Goal: Information Seeking & Learning: Learn about a topic

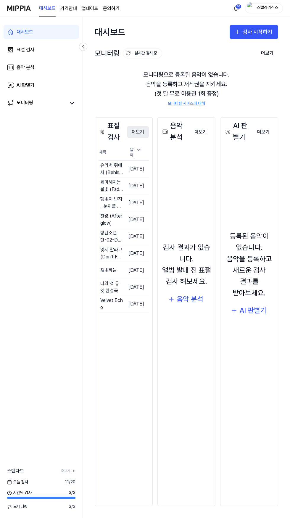
click at [147, 134] on button "더보기" at bounding box center [138, 132] width 22 height 12
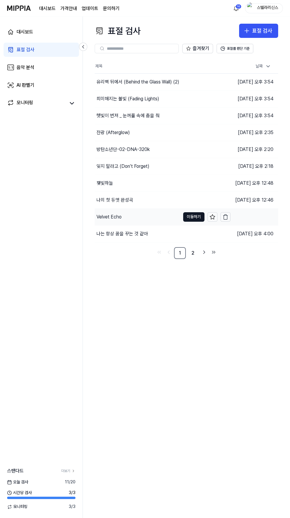
click at [114, 217] on div "Velvet Echo" at bounding box center [109, 217] width 25 height 7
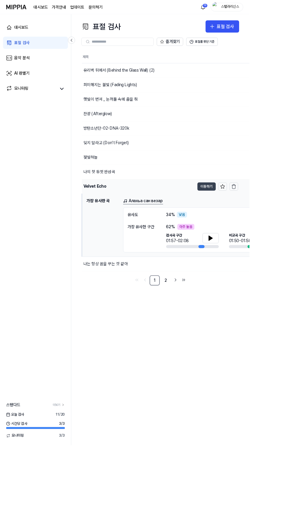
click at [232, 217] on button "이동하기" at bounding box center [240, 216] width 21 height 9
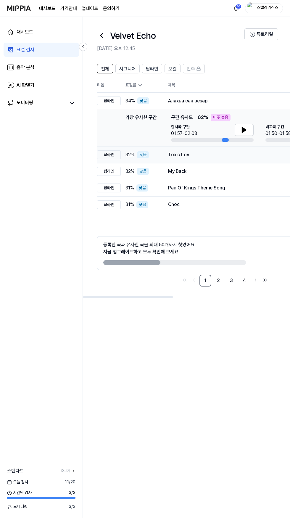
click at [196, 155] on div "Toxic Lov" at bounding box center [245, 154] width 154 height 7
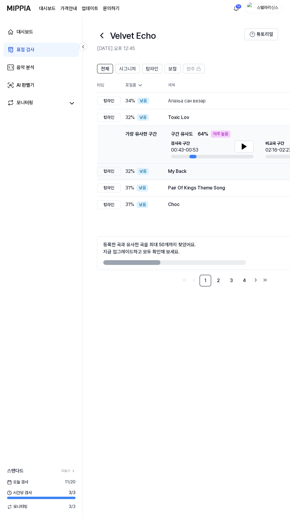
click at [205, 171] on div "My Back" at bounding box center [245, 171] width 154 height 7
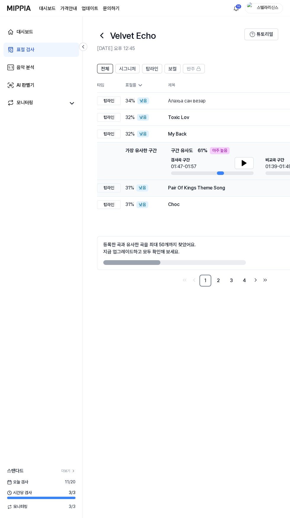
click at [208, 189] on div "Pair Of Kings Theme Song" at bounding box center [245, 187] width 154 height 7
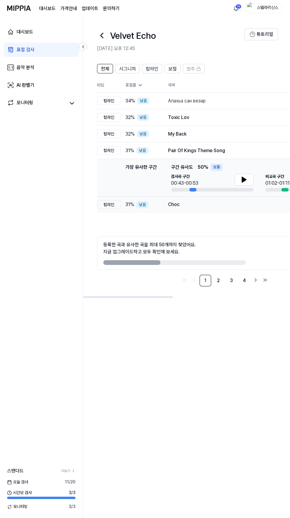
click at [199, 207] on div "Choc" at bounding box center [245, 204] width 154 height 7
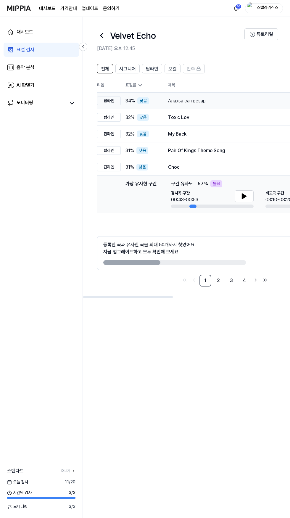
click at [222, 101] on div "Алахьа сан везар" at bounding box center [245, 100] width 154 height 7
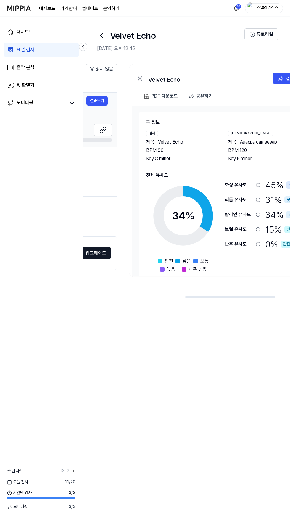
scroll to position [0, 270]
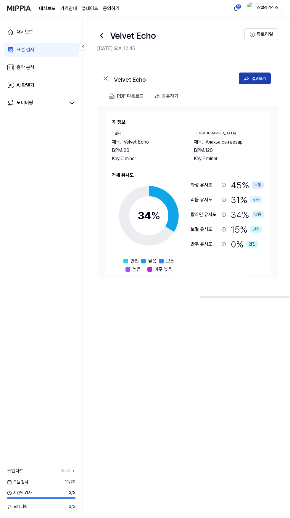
click at [246, 80] on icon at bounding box center [247, 79] width 6 height 6
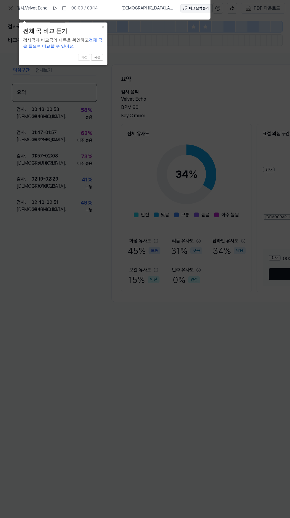
click at [192, 8] on div "비교 음악 듣기" at bounding box center [199, 8] width 20 height 5
click at [208, 117] on icon at bounding box center [145, 257] width 290 height 521
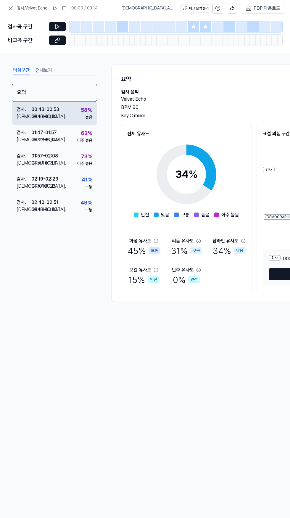
click at [65, 120] on div "검사 . 00:43 - 00:53 비교 . 03:10 - 03:18 58 % 높음" at bounding box center [54, 113] width 85 height 23
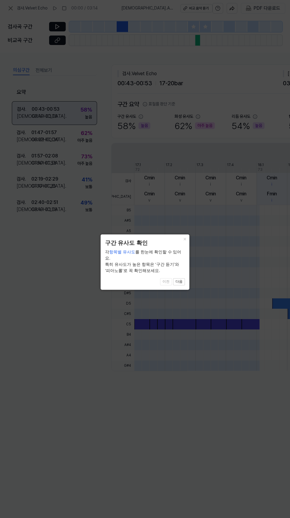
click at [182, 278] on button "다음" at bounding box center [179, 281] width 12 height 7
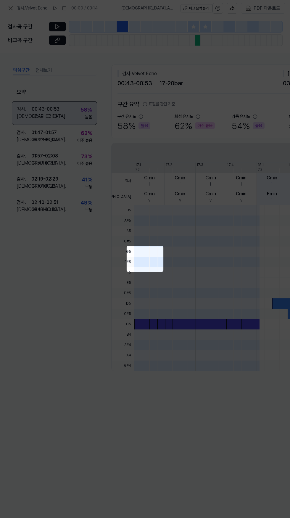
scroll to position [0, 144]
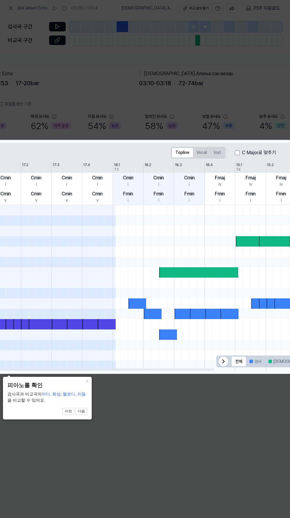
click at [200, 258] on div at bounding box center [234, 262] width 489 height 10
click at [87, 382] on button "×" at bounding box center [86, 381] width 9 height 8
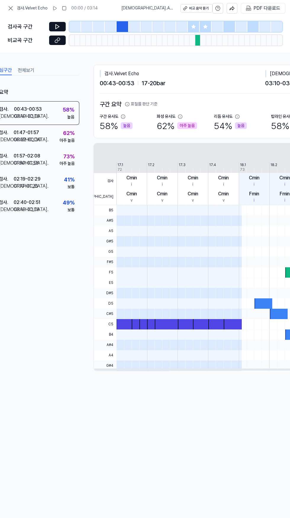
scroll to position [0, 0]
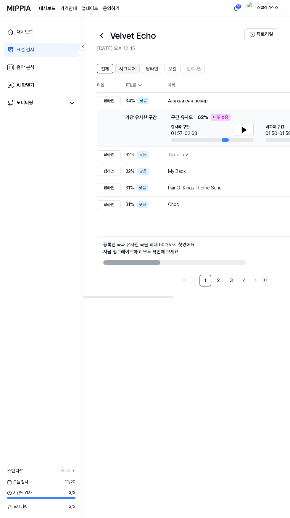
click at [124, 69] on span "시그니처" at bounding box center [127, 68] width 17 height 7
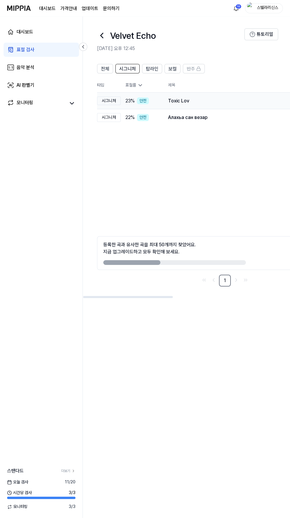
click at [190, 102] on div "Toxic Lov" at bounding box center [245, 100] width 154 height 7
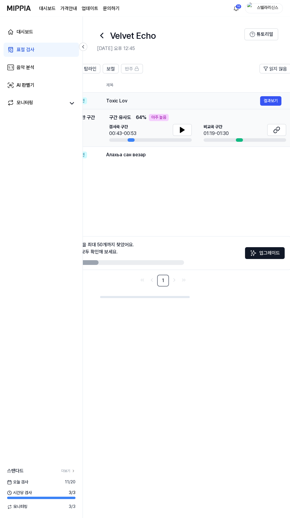
scroll to position [0, 66]
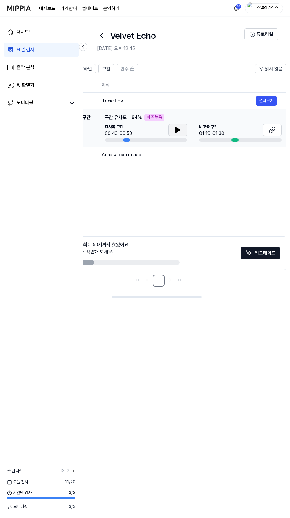
click at [177, 130] on icon at bounding box center [178, 129] width 4 height 5
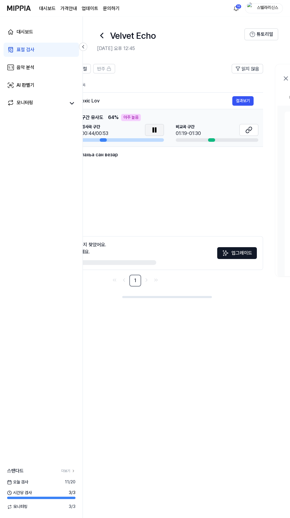
scroll to position [0, 89]
click at [248, 131] on icon at bounding box center [249, 129] width 7 height 7
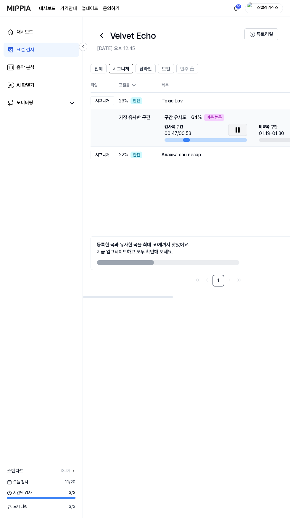
scroll to position [0, 0]
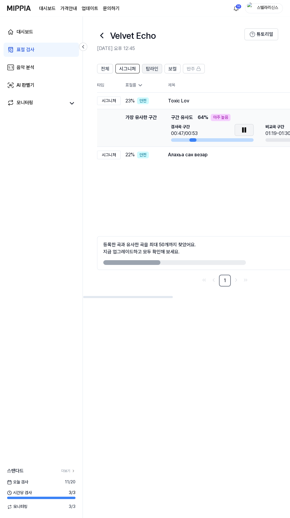
click at [152, 70] on span "탑라인" at bounding box center [152, 68] width 12 height 7
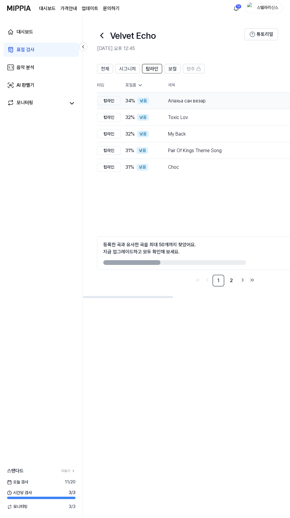
click at [220, 102] on div "Алахьа сан везар" at bounding box center [245, 100] width 154 height 7
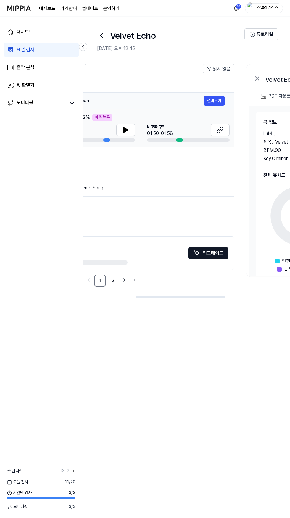
scroll to position [0, 123]
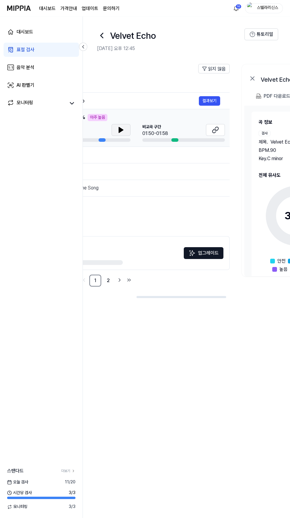
click at [121, 130] on icon at bounding box center [121, 129] width 4 height 5
click at [214, 131] on icon at bounding box center [215, 129] width 7 height 7
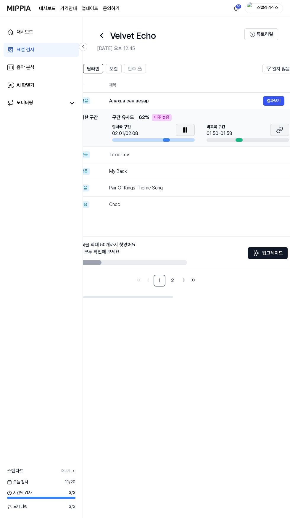
scroll to position [0, 0]
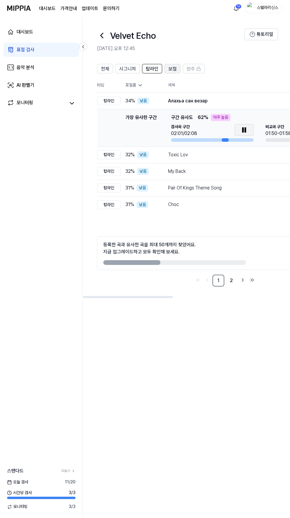
click at [172, 69] on span "보컬" at bounding box center [173, 68] width 8 height 7
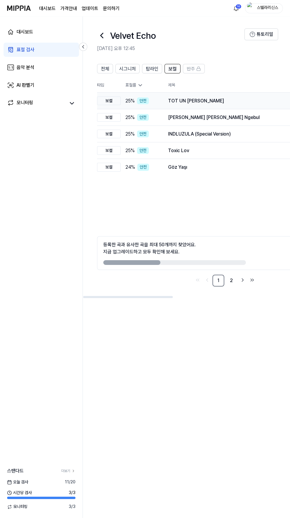
click at [230, 102] on div "TOT UN [PERSON_NAME]" at bounding box center [245, 100] width 154 height 7
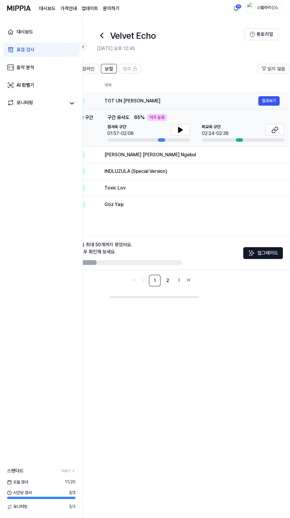
scroll to position [0, 65]
click at [171, 131] on button at bounding box center [178, 130] width 19 height 12
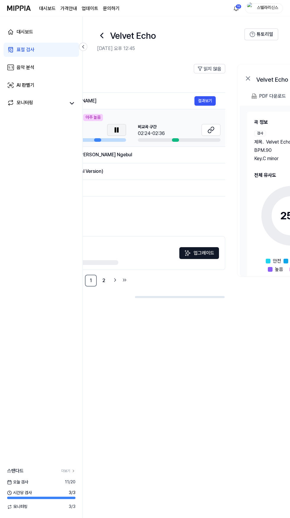
scroll to position [0, 128]
click at [210, 130] on icon at bounding box center [210, 129] width 7 height 7
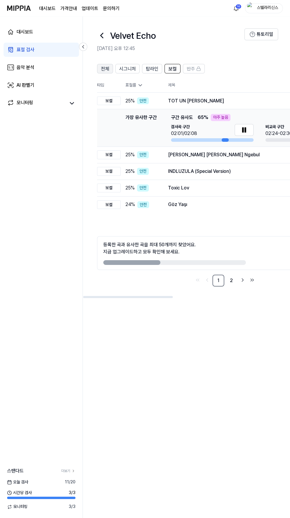
click at [105, 69] on span "전체" at bounding box center [105, 68] width 8 height 7
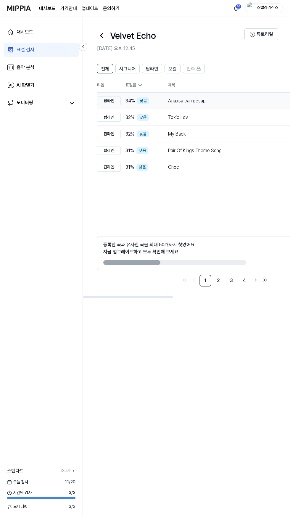
click at [217, 101] on div "Алахьа сан везар" at bounding box center [245, 100] width 154 height 7
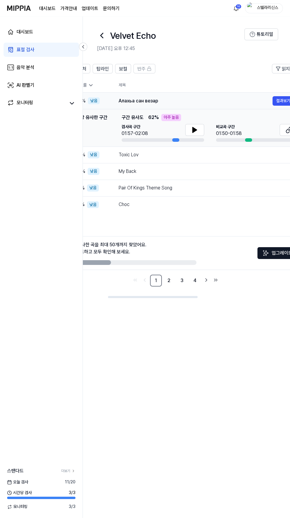
scroll to position [0, 49]
click at [169, 281] on link "2" at bounding box center [170, 281] width 12 height 12
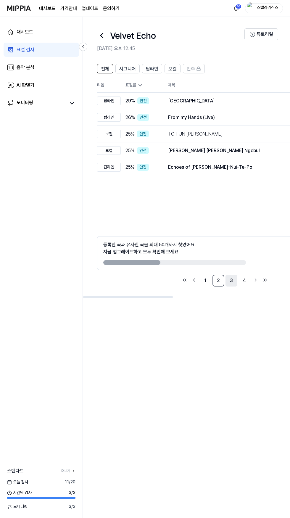
click at [232, 281] on link "3" at bounding box center [232, 281] width 12 height 12
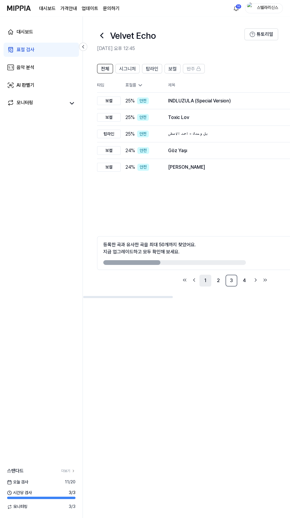
click at [203, 278] on link "1" at bounding box center [206, 281] width 12 height 12
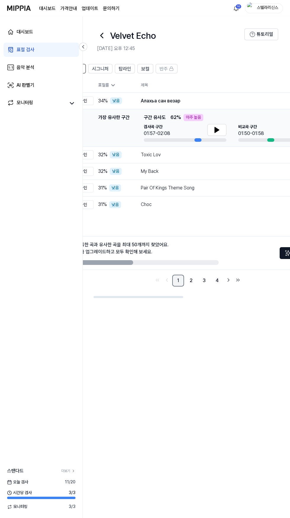
scroll to position [0, 62]
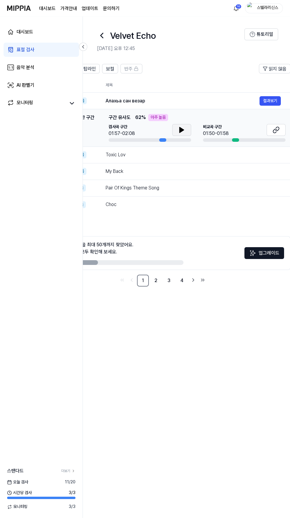
click at [181, 130] on icon at bounding box center [182, 129] width 4 height 5
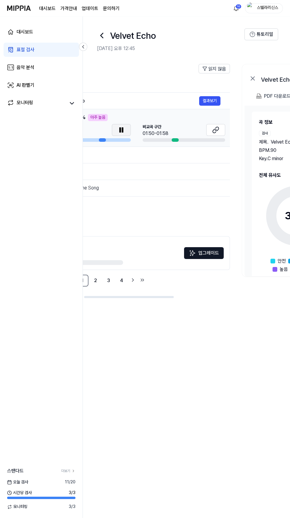
scroll to position [0, 0]
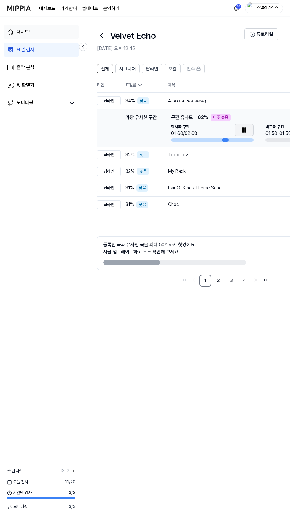
click at [52, 32] on link "대시보드" at bounding box center [42, 32] width 76 height 14
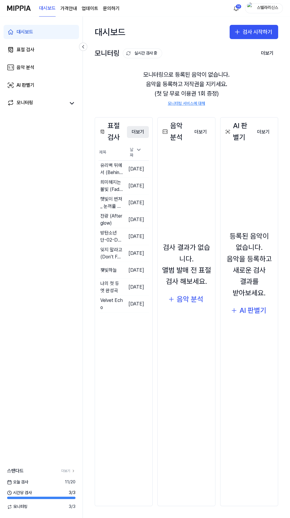
click at [134, 135] on button "더보기" at bounding box center [138, 132] width 22 height 12
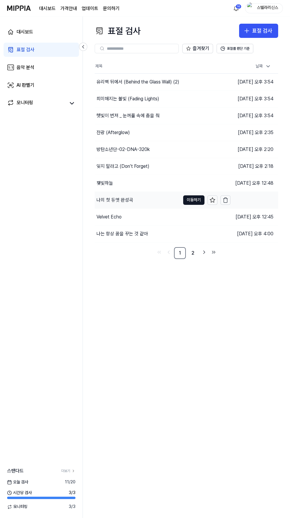
click at [162, 202] on div "나의 첫 듀엣 완성곡" at bounding box center [138, 200] width 86 height 17
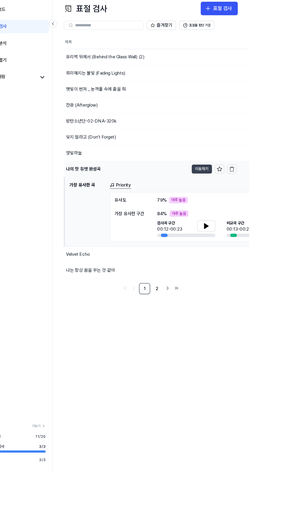
click at [233, 200] on button "이동하기" at bounding box center [240, 199] width 21 height 9
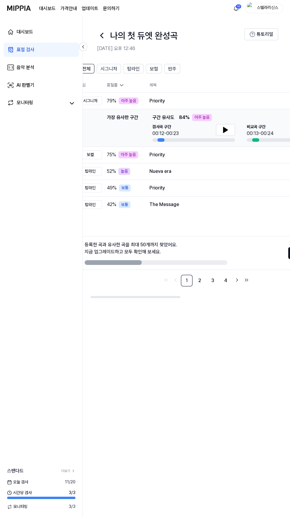
scroll to position [0, 14]
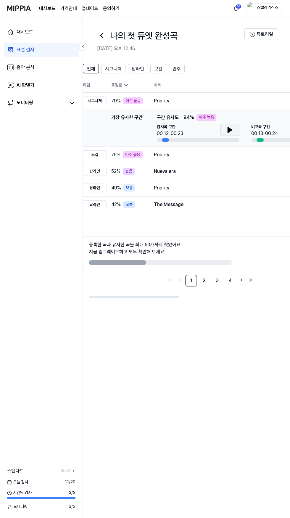
click at [230, 132] on icon at bounding box center [230, 129] width 7 height 7
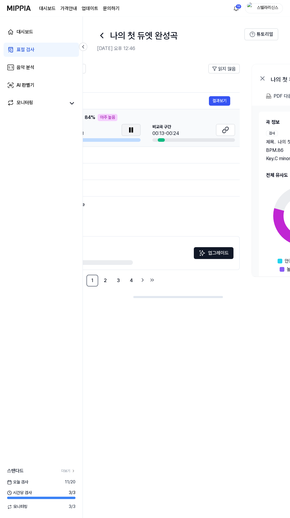
scroll to position [0, 118]
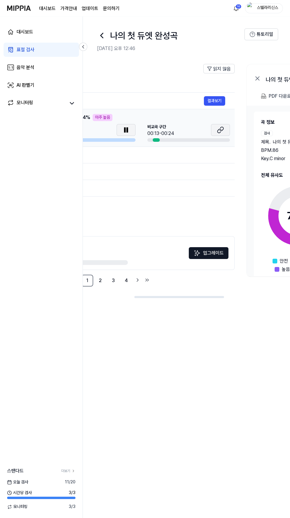
click at [220, 130] on icon at bounding box center [220, 129] width 7 height 7
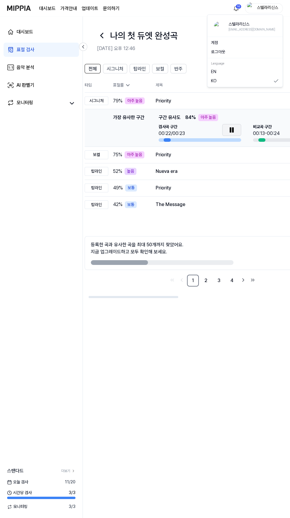
scroll to position [0, 0]
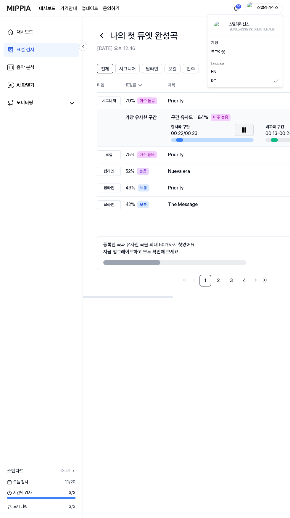
click at [131, 82] on th "표절률" at bounding box center [140, 85] width 38 height 15
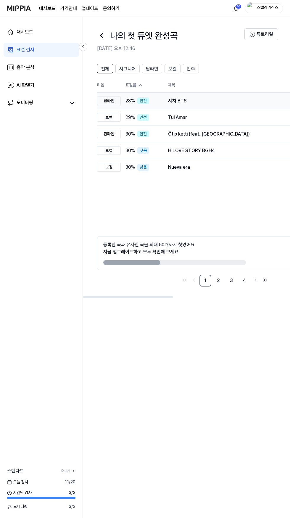
click at [216, 99] on div "시차 BTS" at bounding box center [245, 100] width 154 height 7
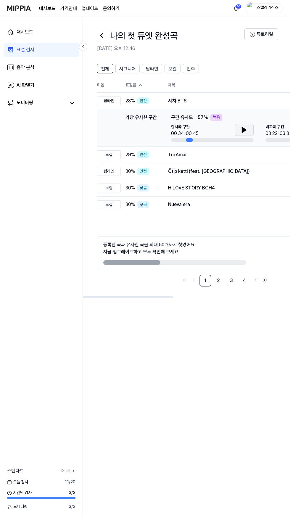
click at [244, 130] on icon at bounding box center [244, 129] width 4 height 5
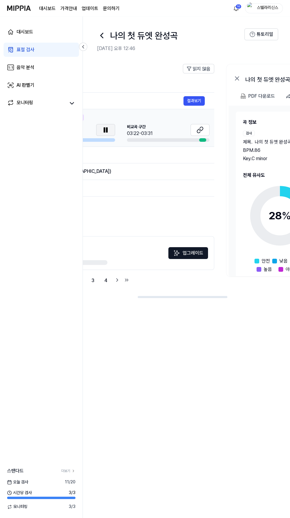
scroll to position [0, 140]
click at [201, 129] on icon at bounding box center [198, 129] width 7 height 7
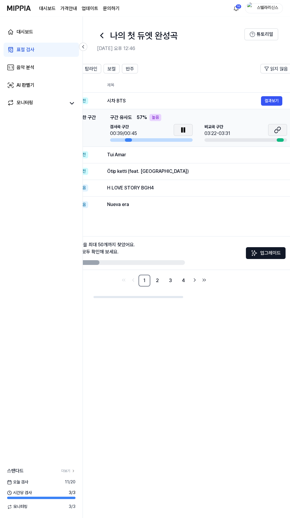
scroll to position [0, 0]
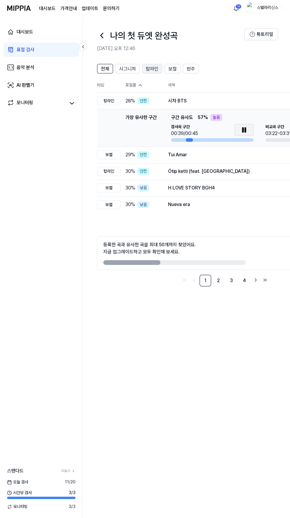
click at [149, 68] on span "탑라인" at bounding box center [152, 68] width 12 height 7
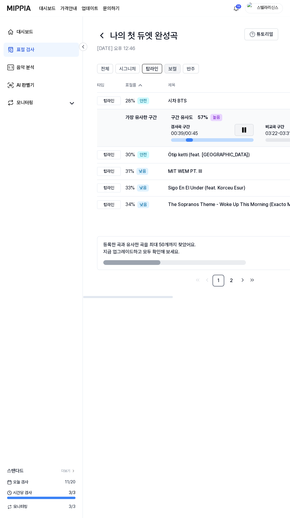
click at [170, 67] on span "보컬" at bounding box center [173, 68] width 8 height 7
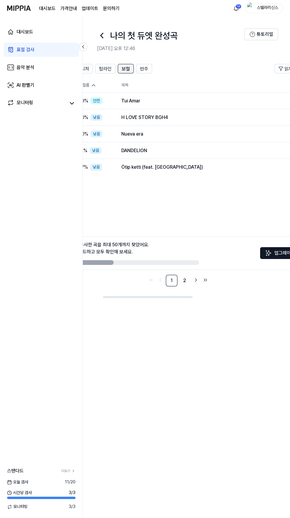
scroll to position [0, 46]
click at [143, 72] on span "반주" at bounding box center [145, 68] width 8 height 7
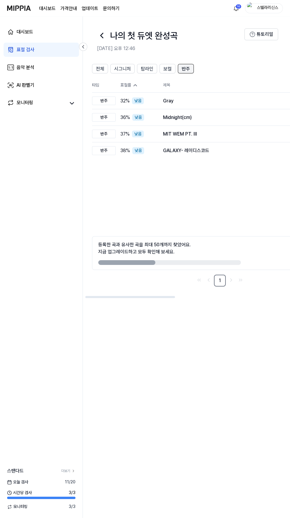
scroll to position [0, 4]
click at [193, 100] on div "Gray" at bounding box center [241, 100] width 154 height 7
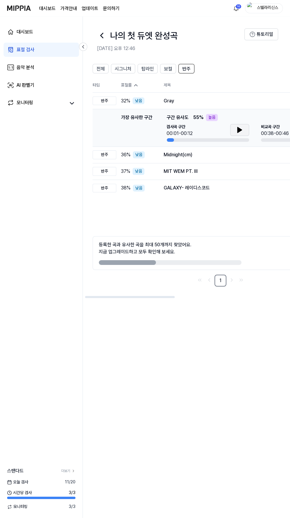
click at [241, 131] on icon at bounding box center [239, 129] width 7 height 7
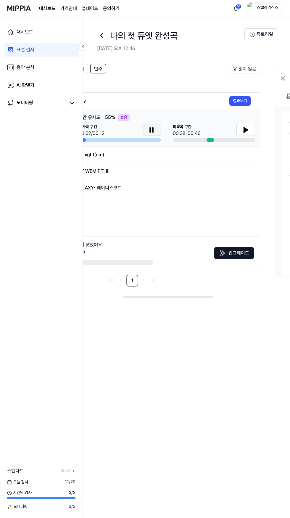
scroll to position [0, 92]
click at [245, 129] on icon at bounding box center [246, 129] width 4 height 5
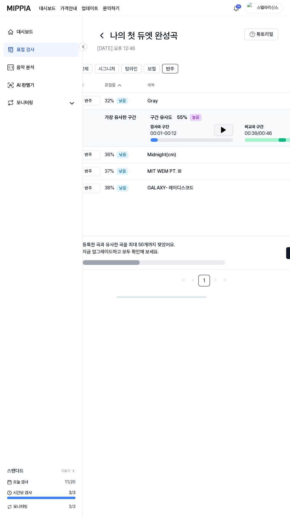
scroll to position [0, 0]
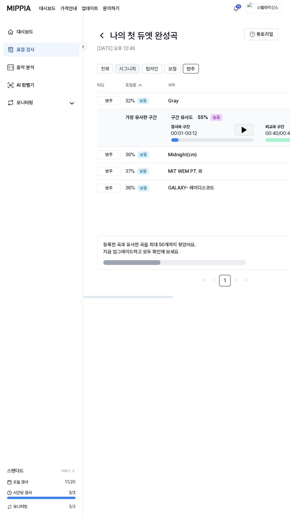
click at [123, 72] on span "시그니처" at bounding box center [127, 68] width 17 height 7
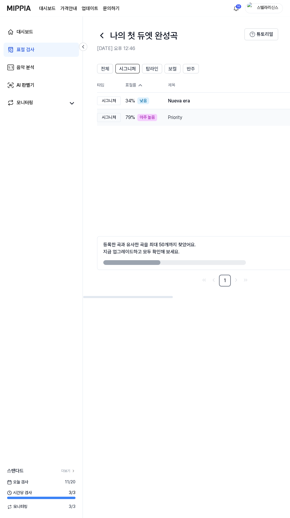
click at [218, 118] on div "Priority" at bounding box center [245, 117] width 154 height 7
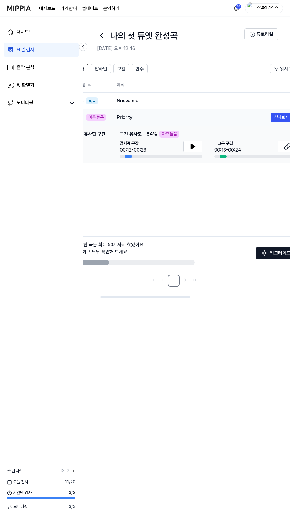
scroll to position [0, 81]
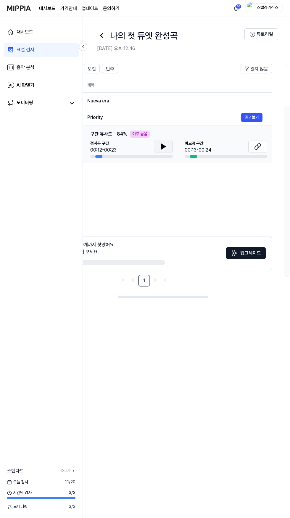
click at [163, 147] on icon at bounding box center [163, 146] width 4 height 5
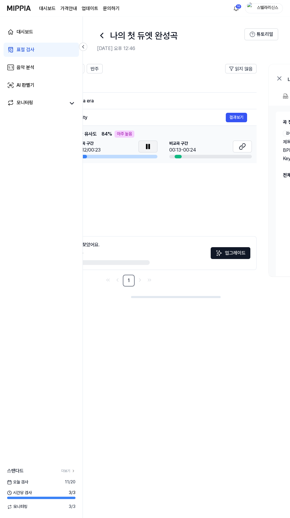
scroll to position [0, 114]
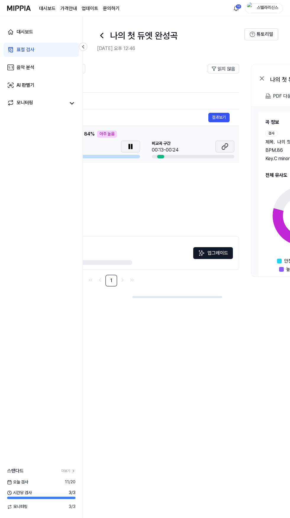
click at [227, 149] on icon at bounding box center [225, 146] width 7 height 7
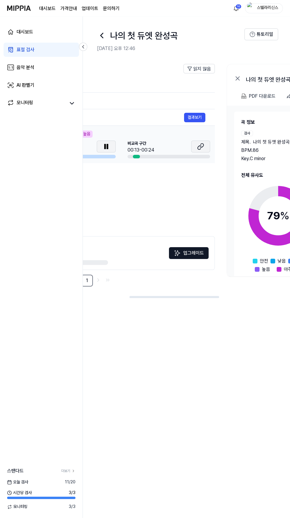
scroll to position [0, 0]
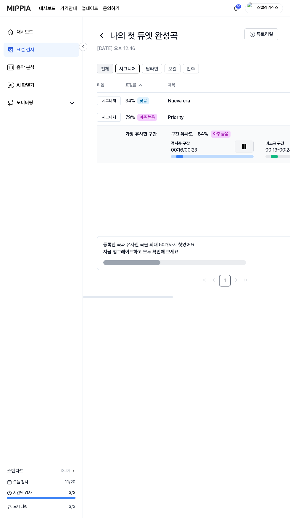
click at [104, 69] on span "전체" at bounding box center [105, 68] width 8 height 7
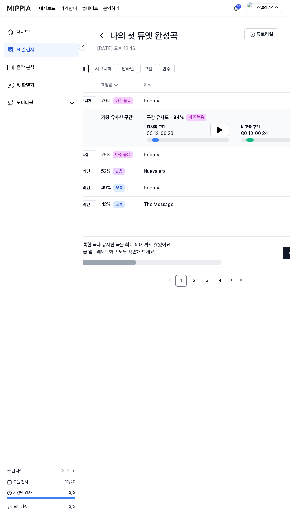
scroll to position [0, 26]
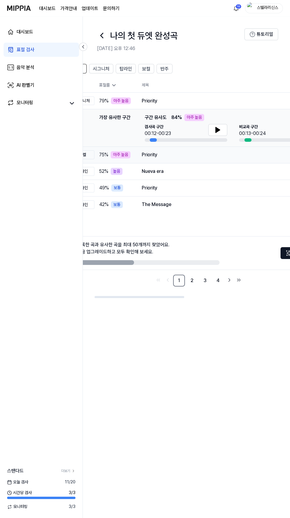
click at [210, 155] on div "Priority" at bounding box center [219, 154] width 154 height 7
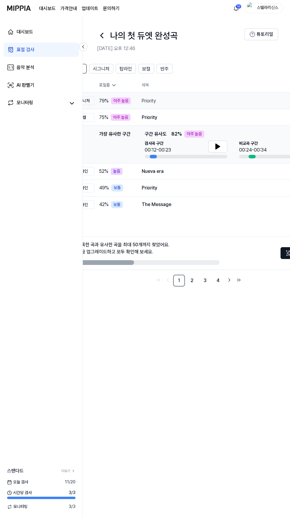
click at [212, 104] on div "Priority" at bounding box center [219, 100] width 154 height 7
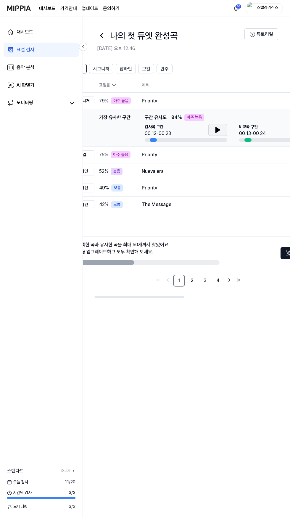
click at [218, 128] on icon at bounding box center [217, 129] width 7 height 7
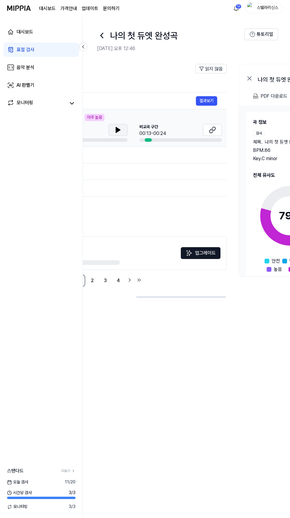
scroll to position [0, 129]
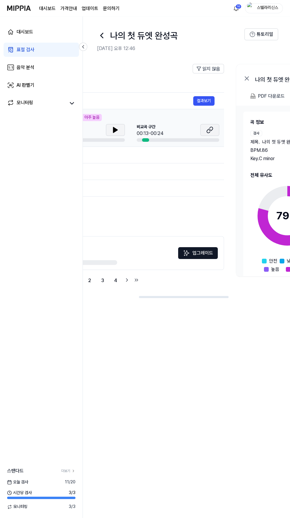
click at [207, 132] on icon at bounding box center [209, 131] width 4 height 4
click at [210, 130] on icon at bounding box center [209, 129] width 7 height 7
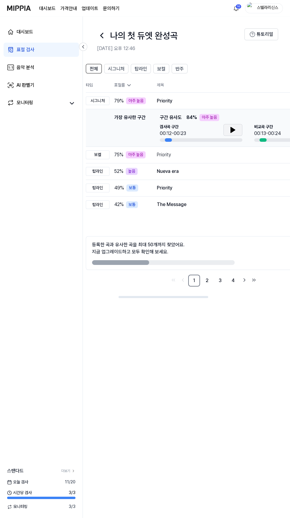
scroll to position [0, 0]
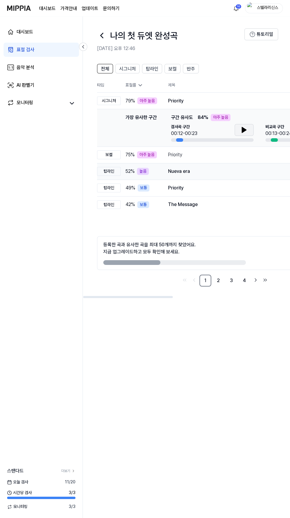
click at [232, 174] on div "Nueva era" at bounding box center [245, 171] width 154 height 7
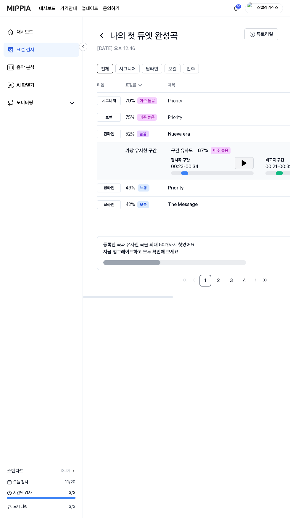
click at [244, 163] on icon at bounding box center [244, 163] width 4 height 5
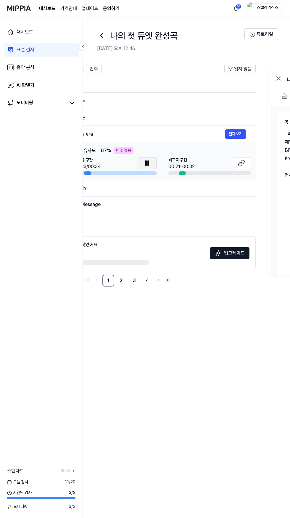
scroll to position [0, 98]
click at [238, 166] on icon at bounding box center [240, 163] width 7 height 7
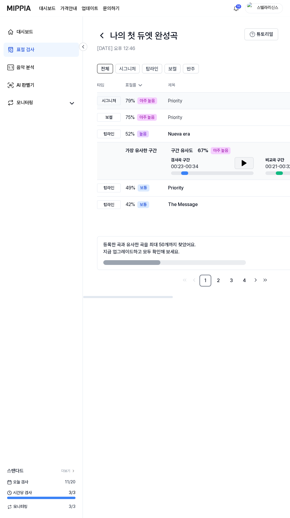
click at [192, 104] on div "Priority" at bounding box center [245, 100] width 154 height 7
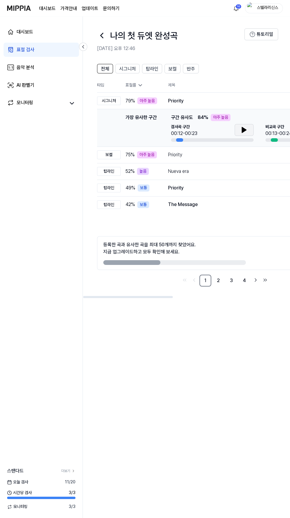
click at [244, 130] on icon at bounding box center [244, 129] width 4 height 5
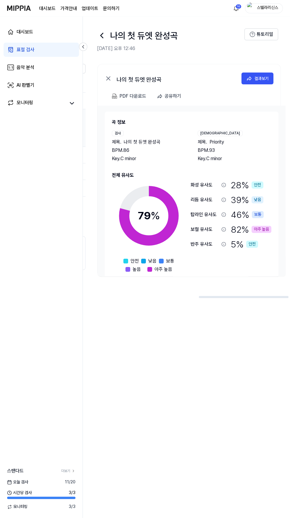
scroll to position [0, 268]
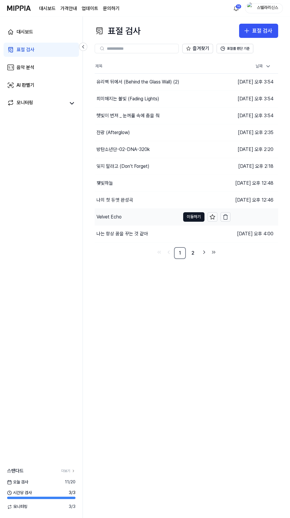
click at [126, 214] on div "Velvet Echo" at bounding box center [138, 217] width 86 height 17
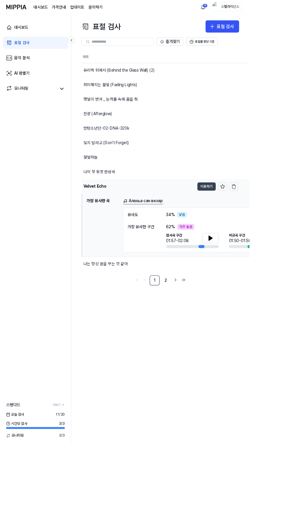
click at [240, 217] on button "이동하기" at bounding box center [240, 216] width 21 height 9
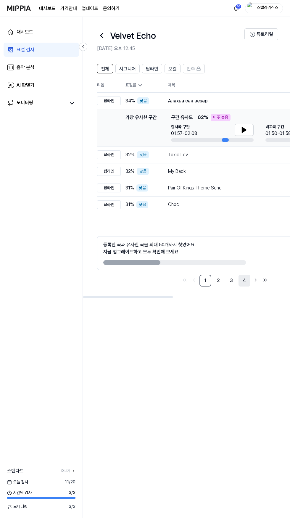
click at [243, 283] on link "4" at bounding box center [245, 281] width 12 height 12
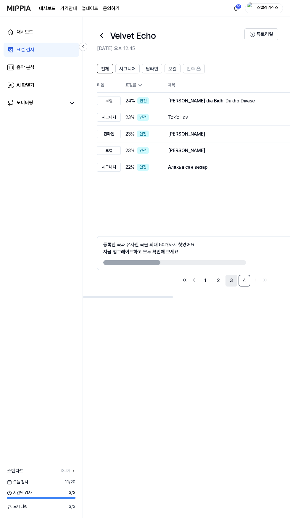
click at [230, 282] on link "3" at bounding box center [232, 281] width 12 height 12
click at [219, 282] on link "2" at bounding box center [219, 281] width 12 height 12
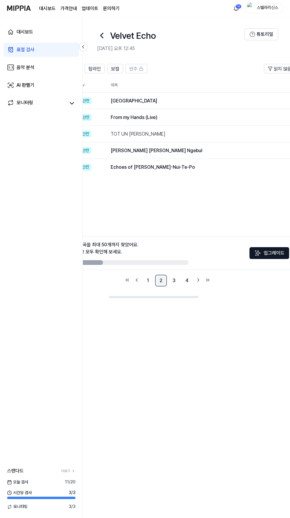
scroll to position [0, 59]
click at [185, 281] on link "4" at bounding box center [186, 281] width 12 height 12
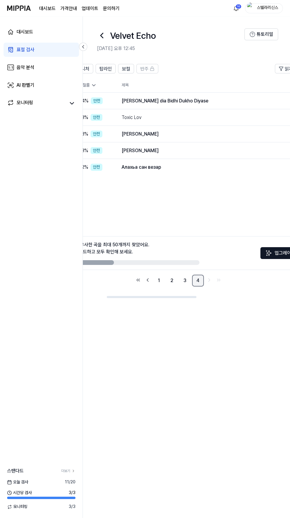
scroll to position [0, 39]
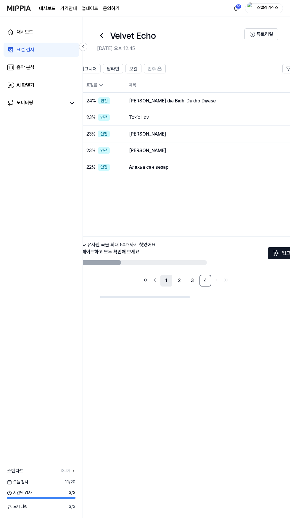
click at [166, 281] on link "1" at bounding box center [167, 281] width 12 height 12
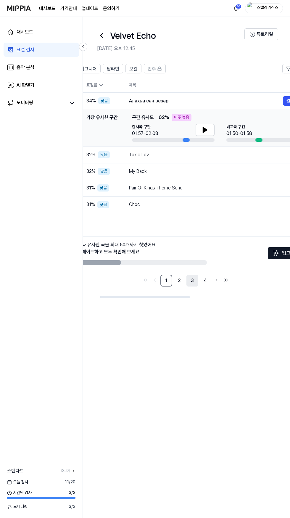
click at [192, 281] on link "3" at bounding box center [193, 281] width 12 height 12
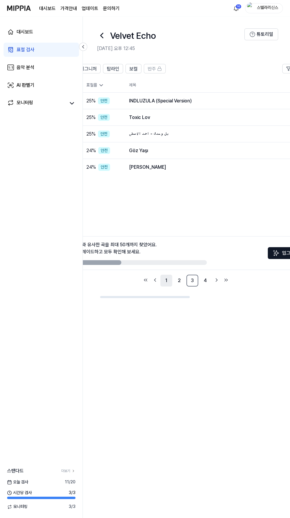
click at [169, 283] on link "1" at bounding box center [167, 281] width 12 height 12
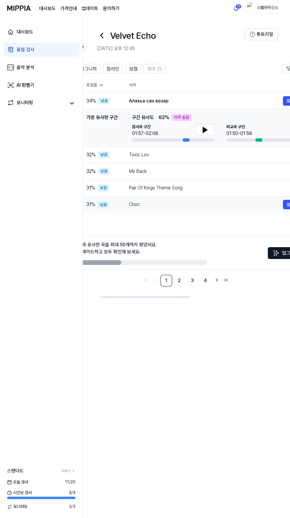
click at [200, 205] on div "Choc" at bounding box center [206, 204] width 154 height 7
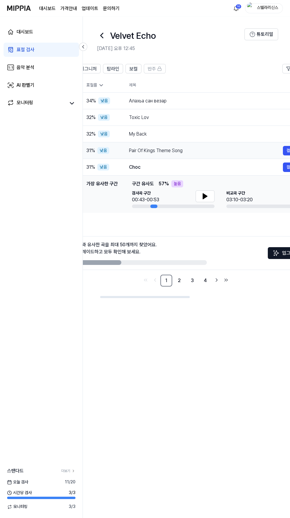
click at [216, 149] on div "Pair Of Kings Theme Song" at bounding box center [206, 150] width 154 height 7
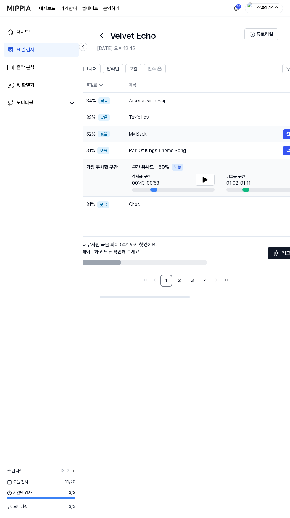
click at [216, 134] on div "My Back" at bounding box center [206, 134] width 154 height 7
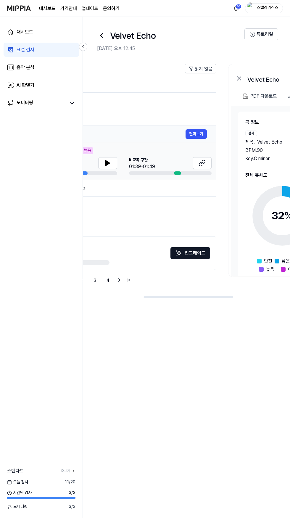
scroll to position [0, 152]
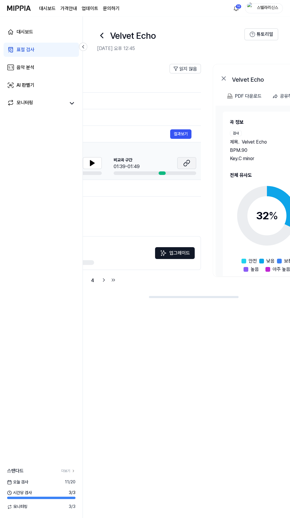
click at [185, 164] on icon at bounding box center [186, 163] width 7 height 7
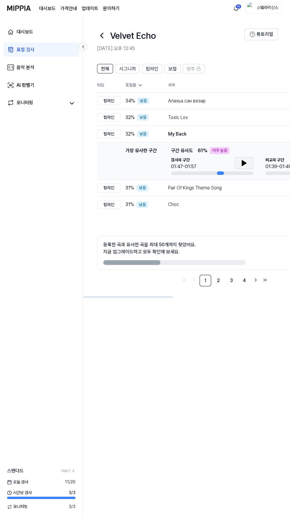
click at [243, 162] on icon at bounding box center [244, 163] width 4 height 5
click at [186, 205] on div "Choc" at bounding box center [245, 204] width 154 height 7
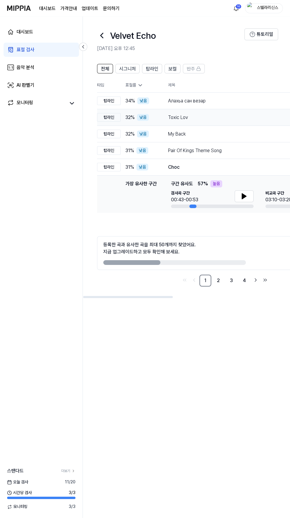
click at [212, 118] on div "Toxic Lov" at bounding box center [245, 117] width 154 height 7
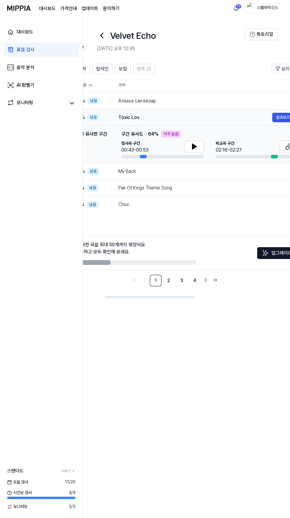
scroll to position [0, 46]
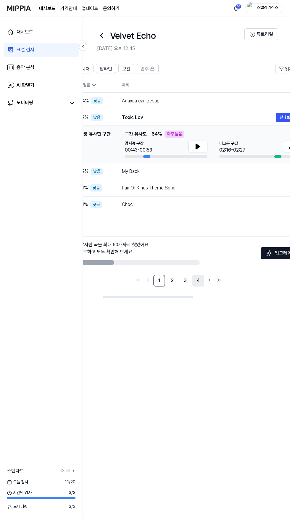
click at [198, 281] on link "4" at bounding box center [198, 281] width 12 height 12
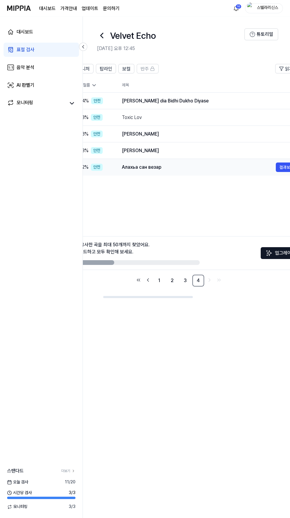
click at [212, 175] on td "Алахьа сан везар 결과보기" at bounding box center [210, 167] width 194 height 17
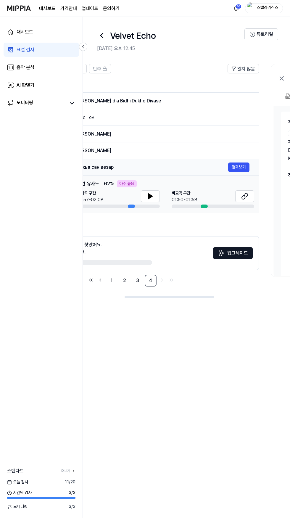
scroll to position [0, 96]
click at [219, 149] on div "[PERSON_NAME]" at bounding box center [150, 150] width 154 height 7
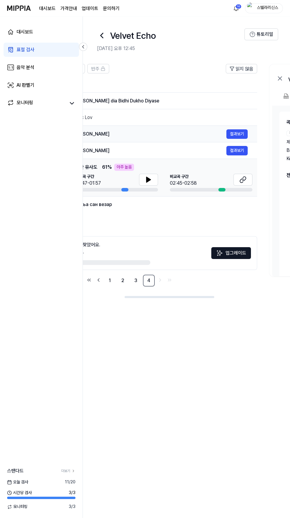
click at [222, 131] on div "[PERSON_NAME]" at bounding box center [150, 134] width 154 height 7
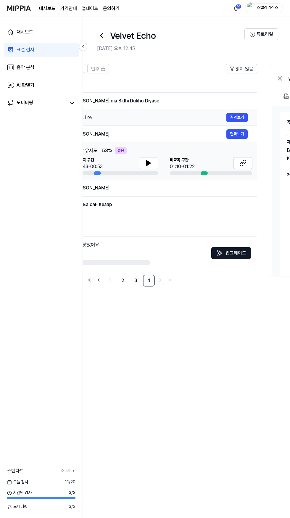
click at [222, 117] on div "Toxic Lov" at bounding box center [150, 117] width 154 height 7
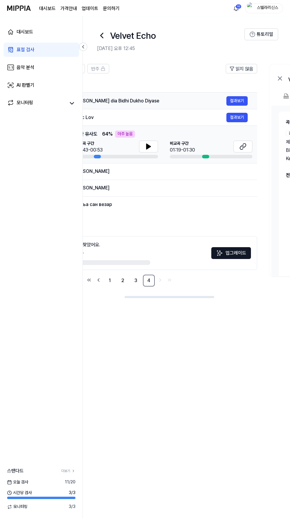
click at [223, 101] on div "[PERSON_NAME] dia Bidhi Dukho Diyase" at bounding box center [150, 100] width 154 height 7
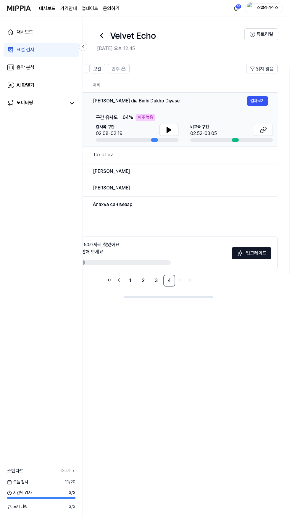
scroll to position [0, 0]
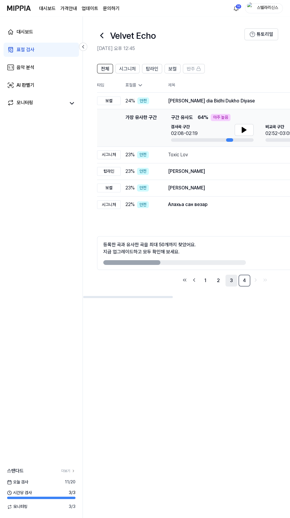
click at [230, 282] on link "3" at bounding box center [232, 281] width 12 height 12
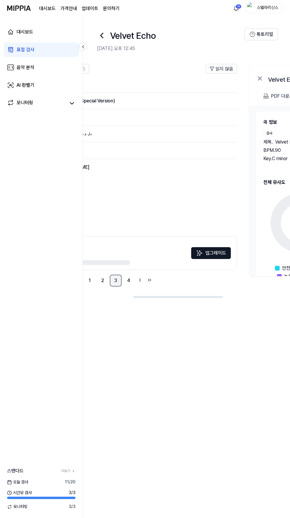
scroll to position [0, 118]
click at [200, 168] on div "[PERSON_NAME]" at bounding box center [127, 167] width 154 height 7
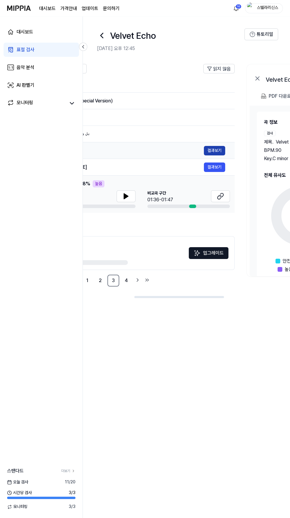
click at [205, 148] on button "결과보기" at bounding box center [214, 150] width 21 height 9
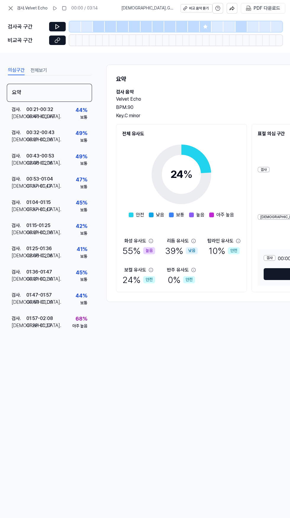
scroll to position [0, 5]
